Goal: Transaction & Acquisition: Purchase product/service

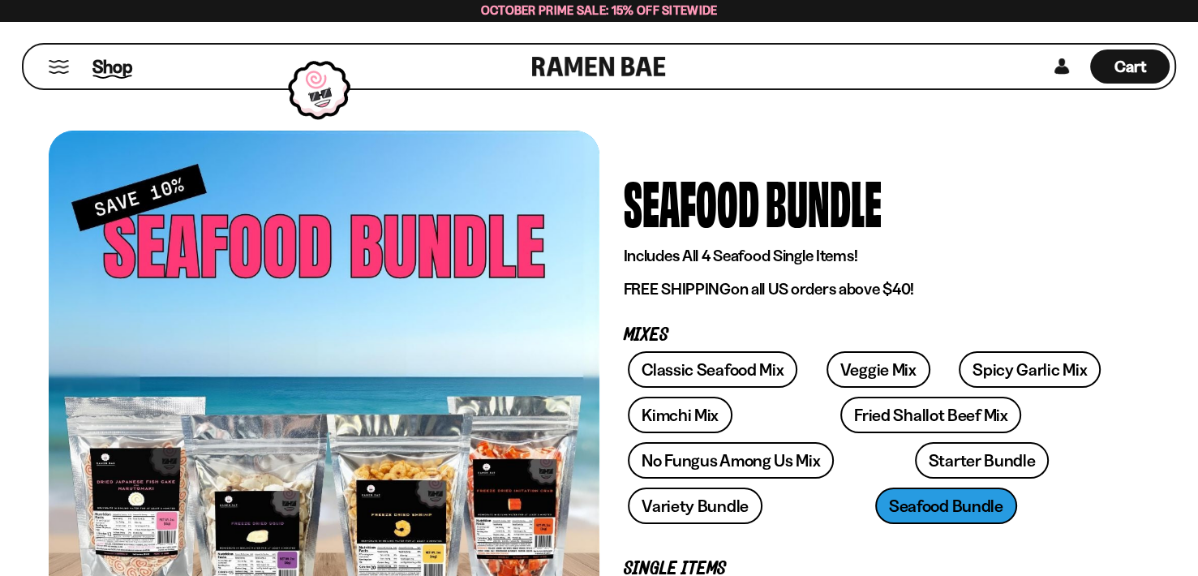
click at [97, 65] on span "Shop" at bounding box center [112, 66] width 40 height 24
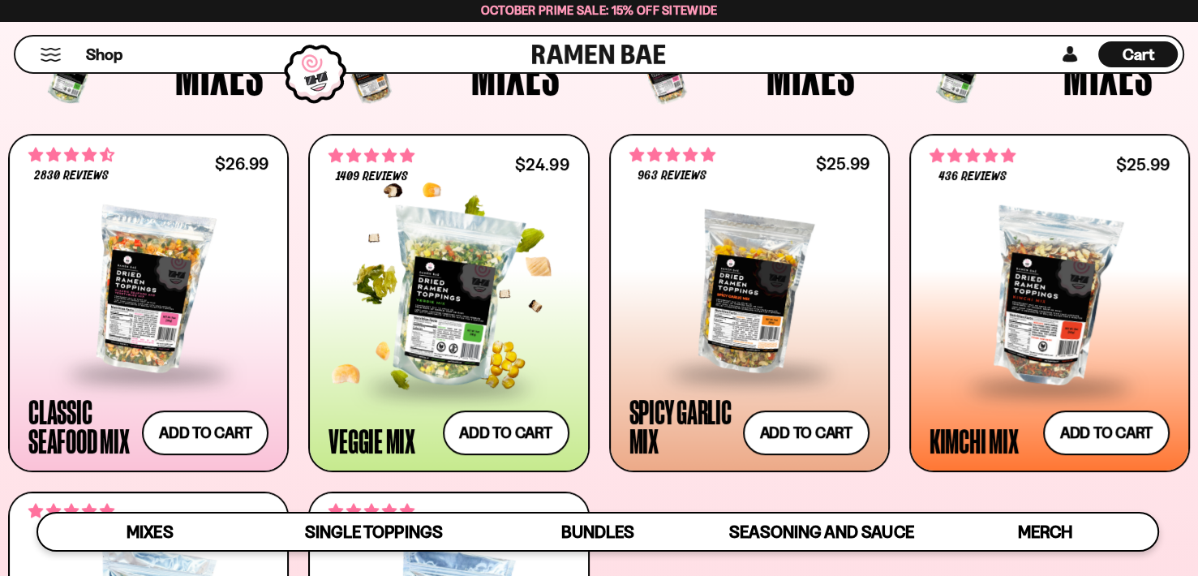
scroll to position [565, 0]
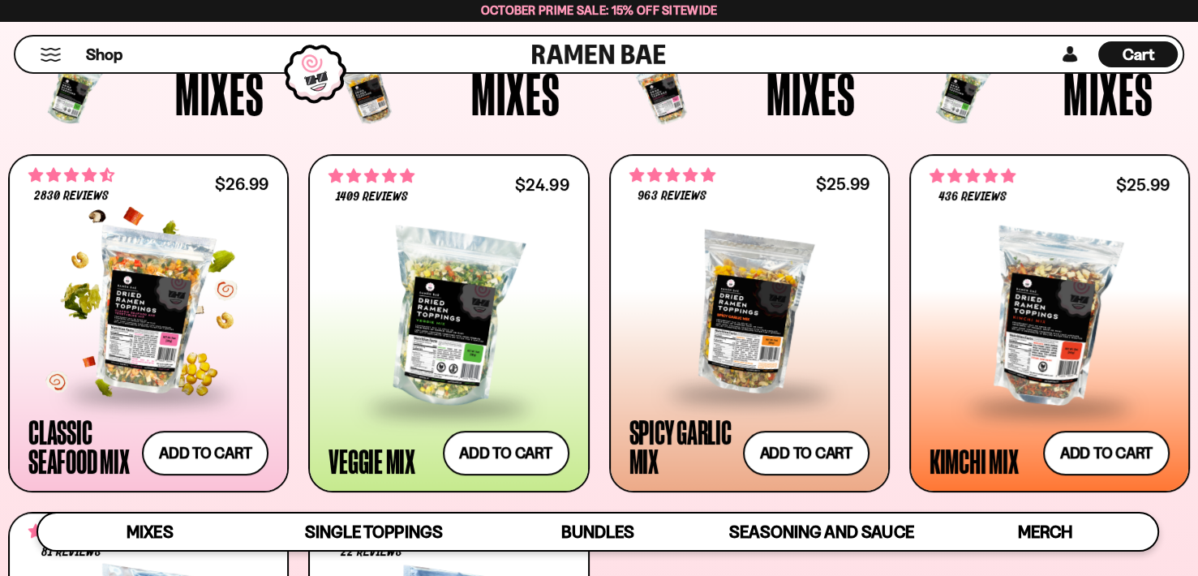
click at [170, 316] on div at bounding box center [148, 311] width 240 height 162
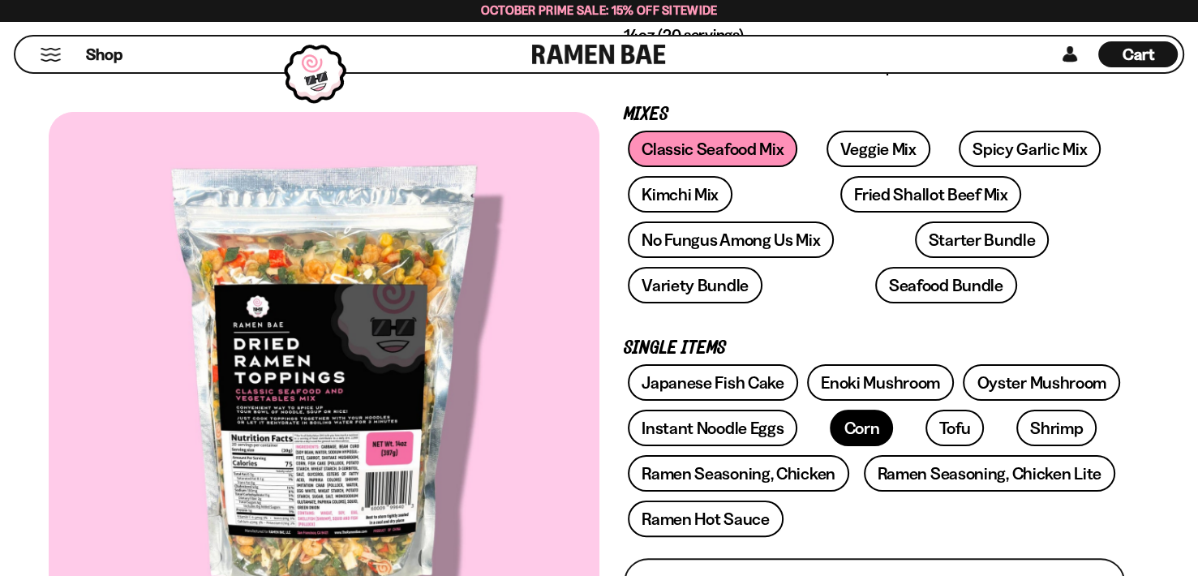
scroll to position [243, 0]
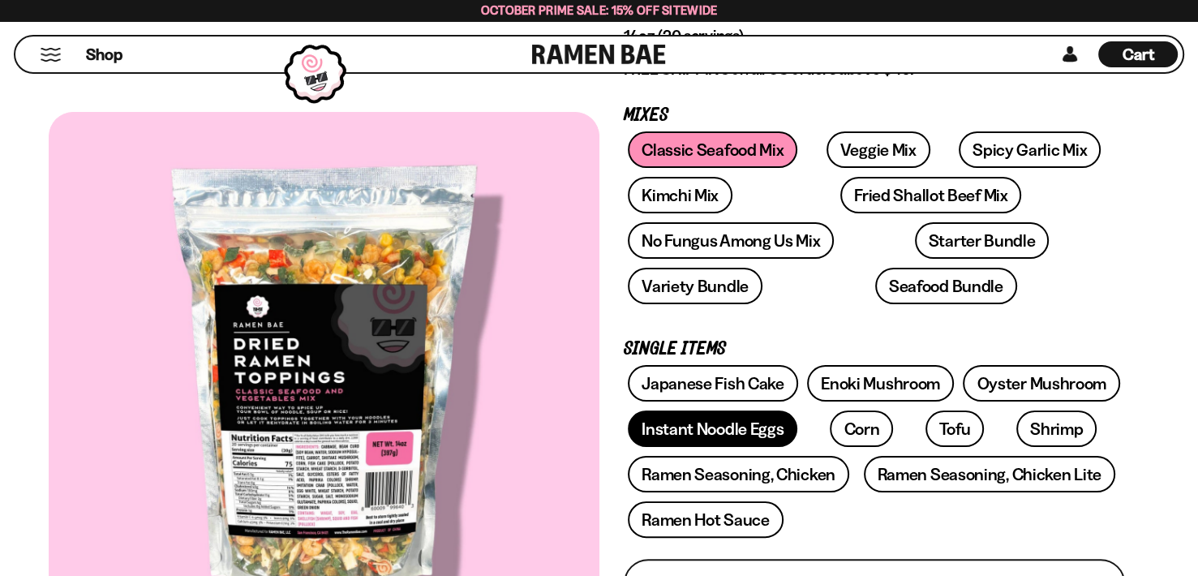
click at [674, 414] on link "Instant Noodle Eggs" at bounding box center [713, 428] width 170 height 37
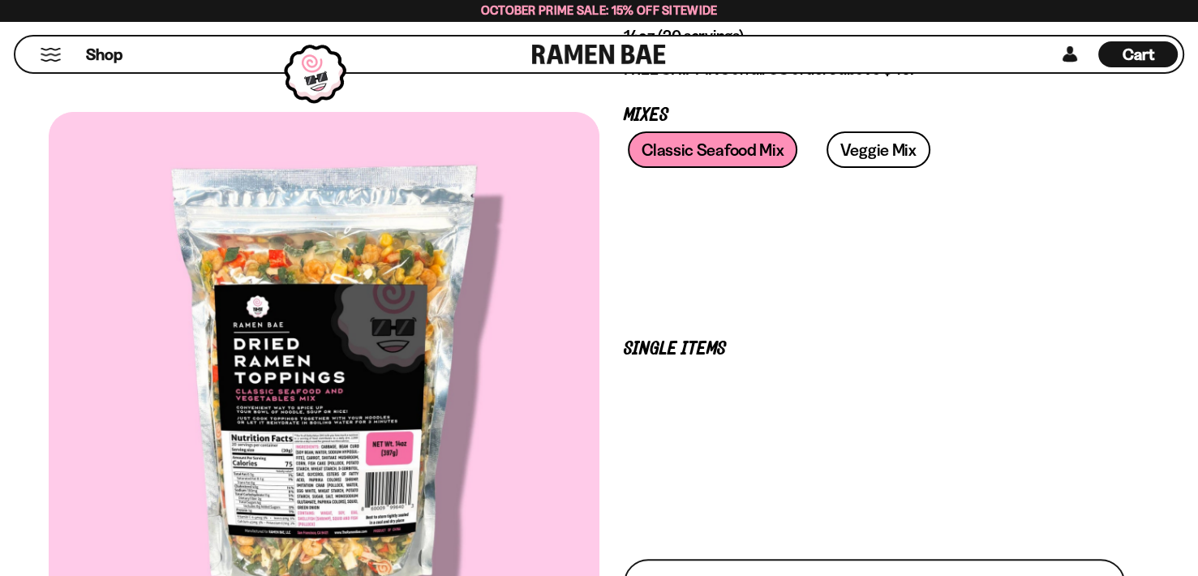
scroll to position [243, 0]
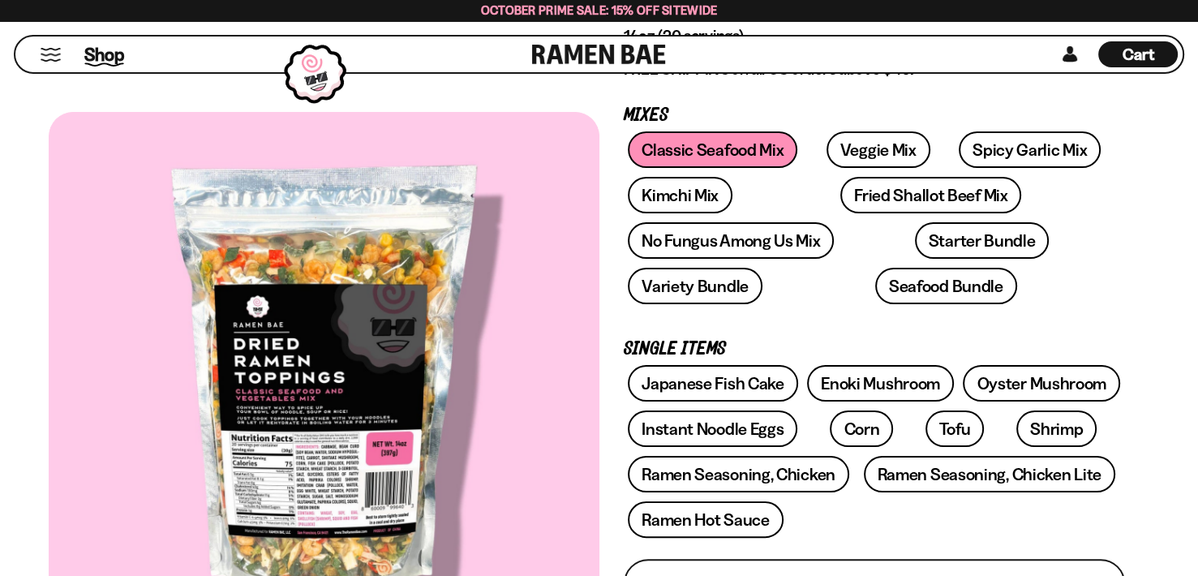
click at [97, 51] on span "Shop" at bounding box center [104, 54] width 40 height 24
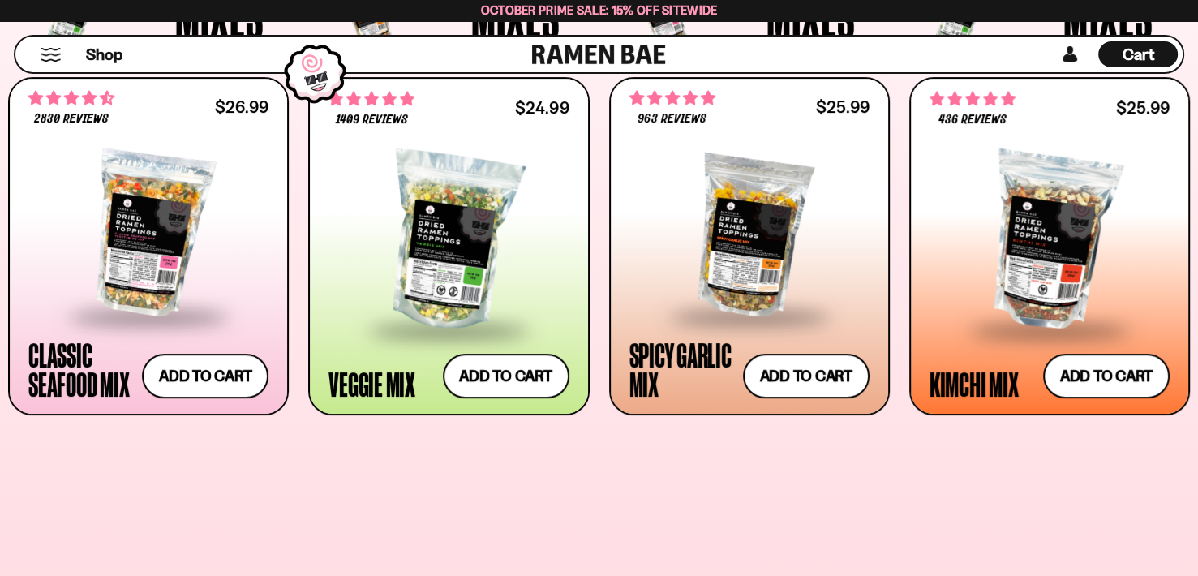
scroll to position [487, 0]
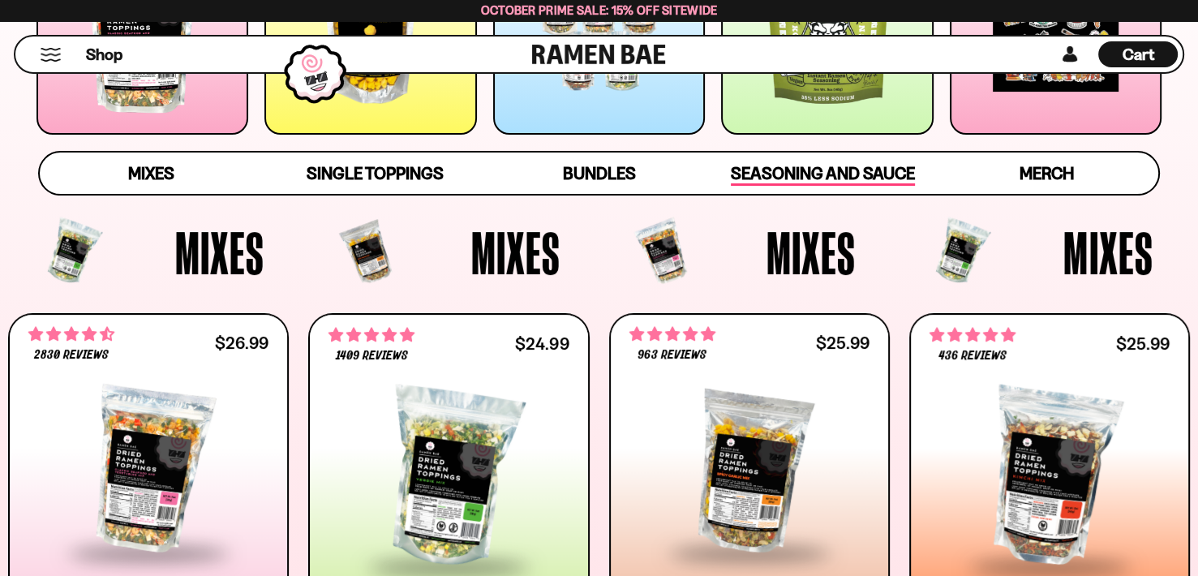
click at [844, 170] on span "Seasoning and Sauce" at bounding box center [823, 174] width 184 height 23
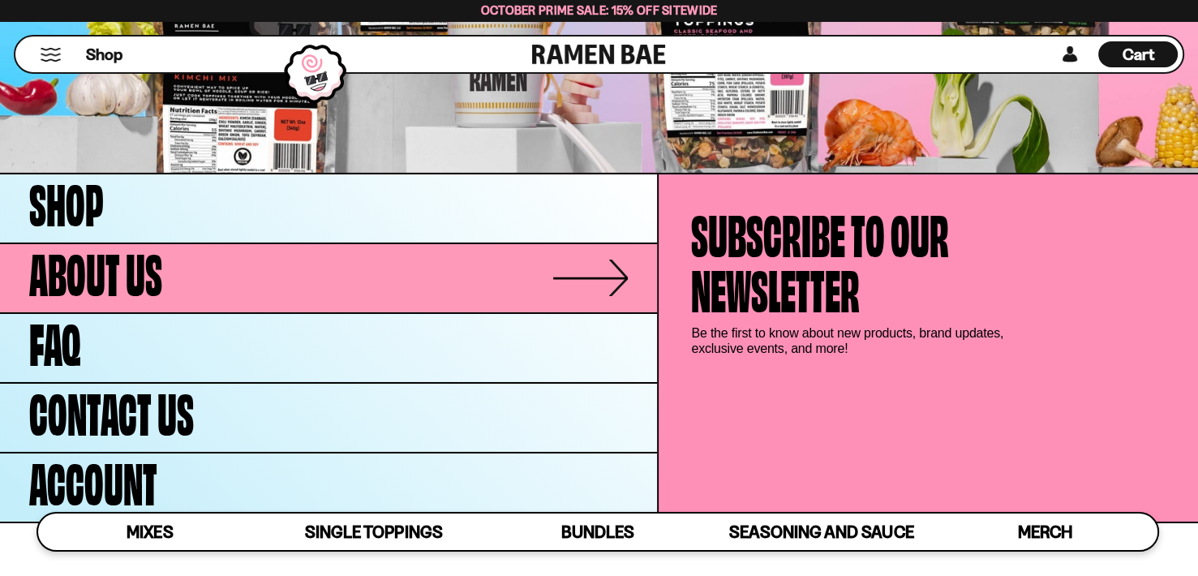
scroll to position [5387, 0]
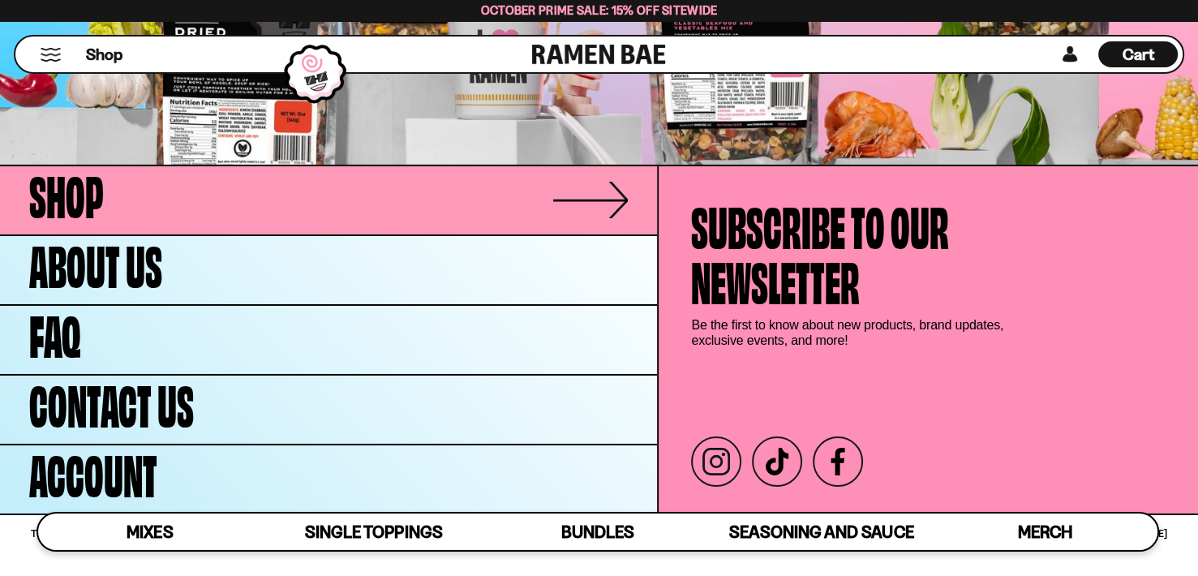
click at [58, 195] on span "Shop" at bounding box center [66, 192] width 75 height 55
